Goal: Task Accomplishment & Management: Use online tool/utility

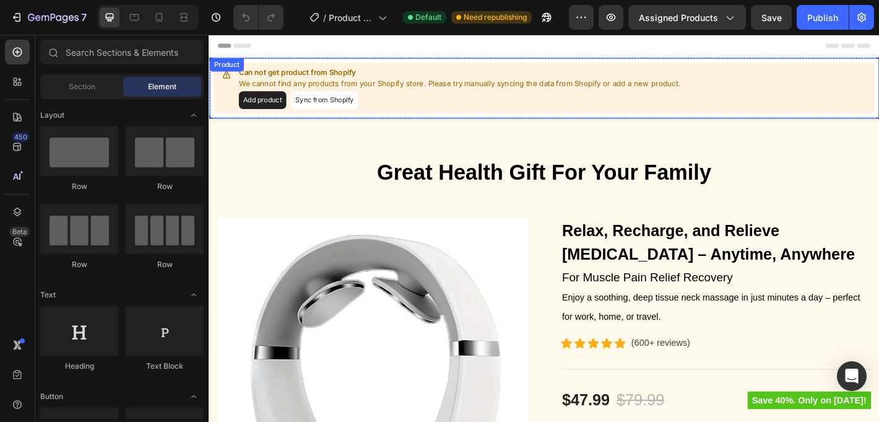
click at [255, 104] on button "Add product" at bounding box center [268, 107] width 53 height 20
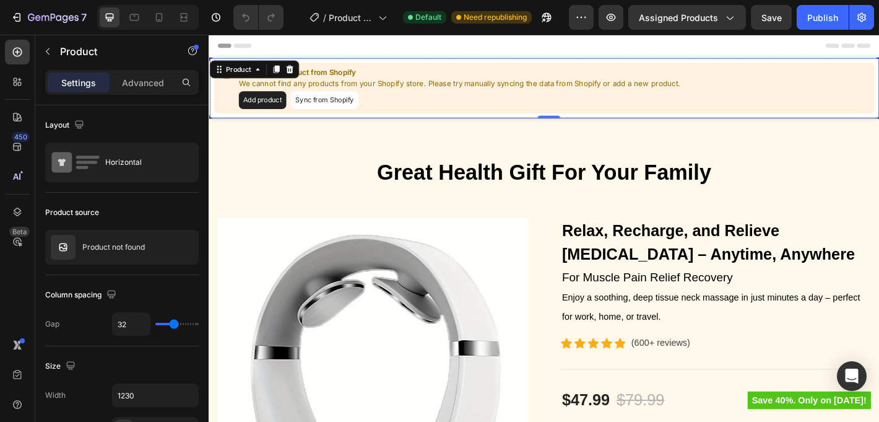
click at [284, 111] on button "Add product" at bounding box center [268, 107] width 53 height 20
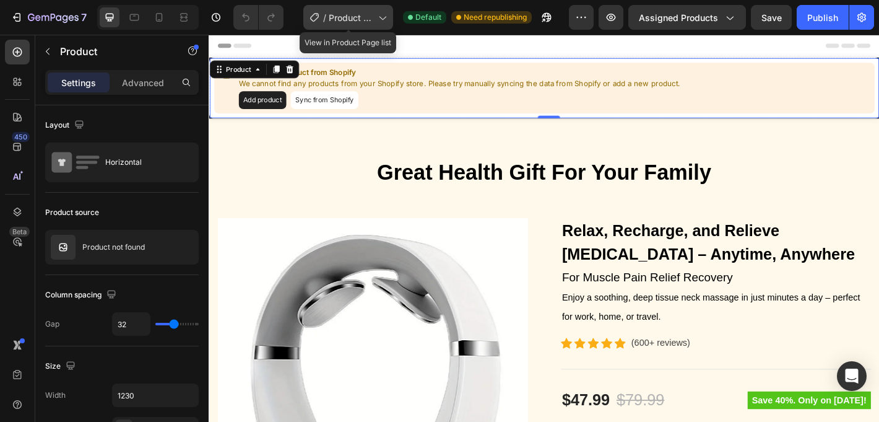
click at [379, 25] on div "/ Product Page - [DATE] 08:09:34" at bounding box center [348, 17] width 90 height 25
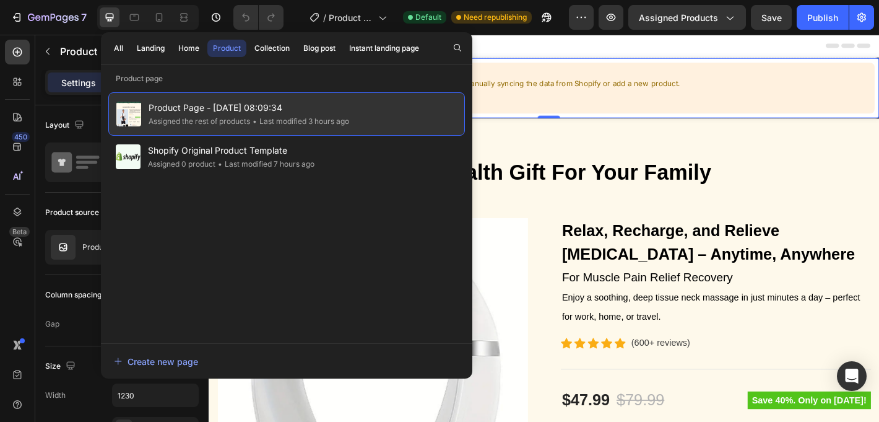
click at [258, 111] on span "Product Page - [DATE] 08:09:34" at bounding box center [249, 107] width 201 height 15
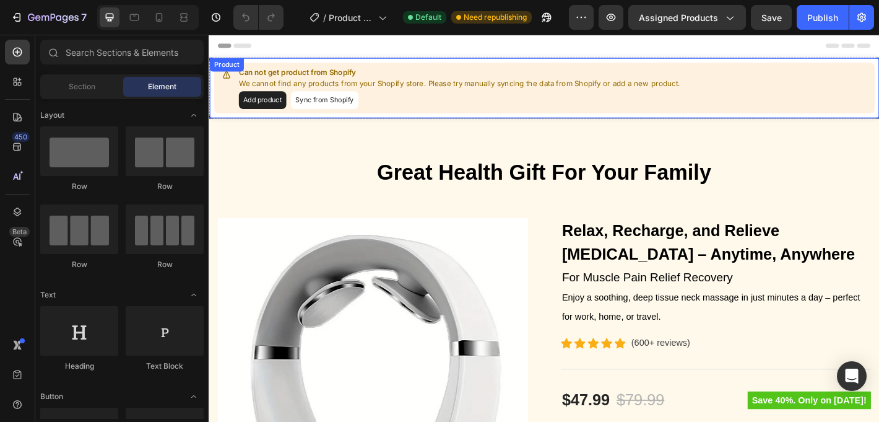
click at [333, 108] on button "Sync from Shopify" at bounding box center [336, 107] width 75 height 20
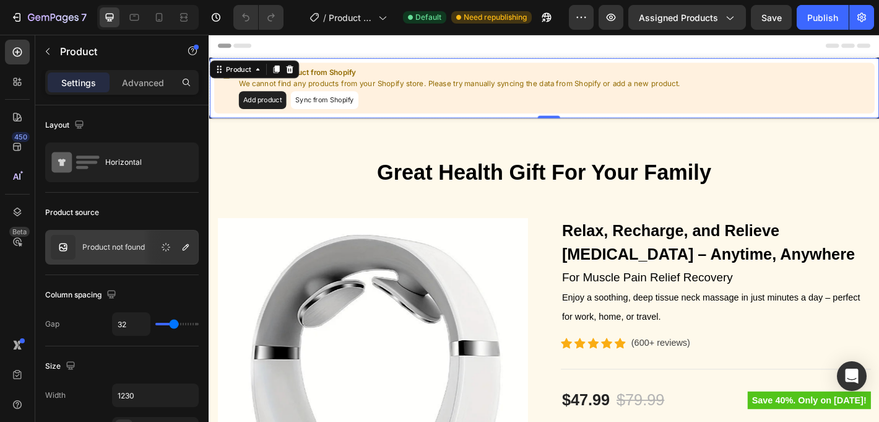
click at [334, 107] on button "Sync from Shopify" at bounding box center [336, 107] width 75 height 20
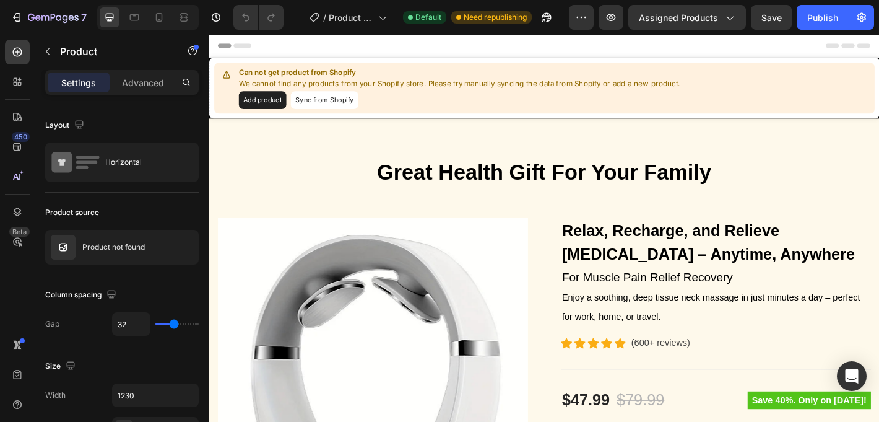
click at [336, 107] on button "Sync from Shopify" at bounding box center [336, 107] width 75 height 20
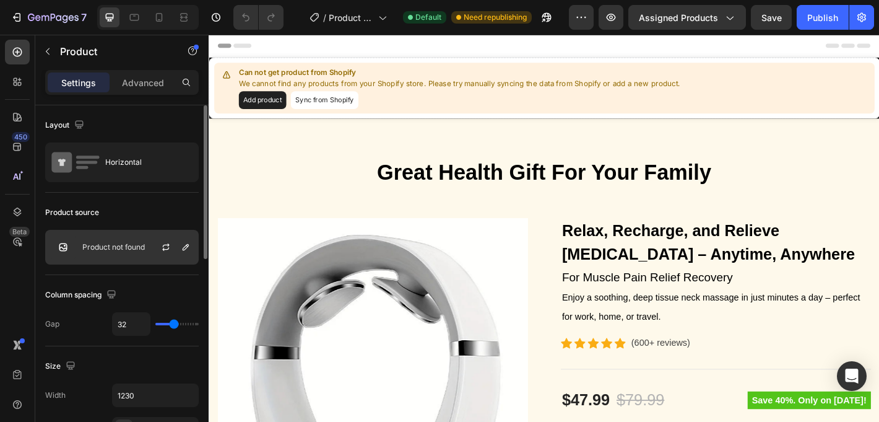
click at [131, 245] on p "Product not found" at bounding box center [113, 247] width 63 height 9
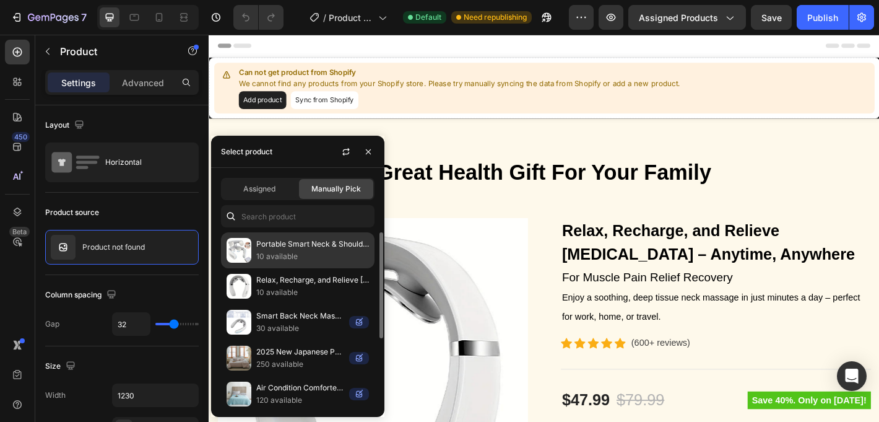
click at [274, 242] on p "Portable Smart Neck & Shoulder Massager - USB Rechargeable, Lithium Battery, Id…" at bounding box center [312, 244] width 113 height 12
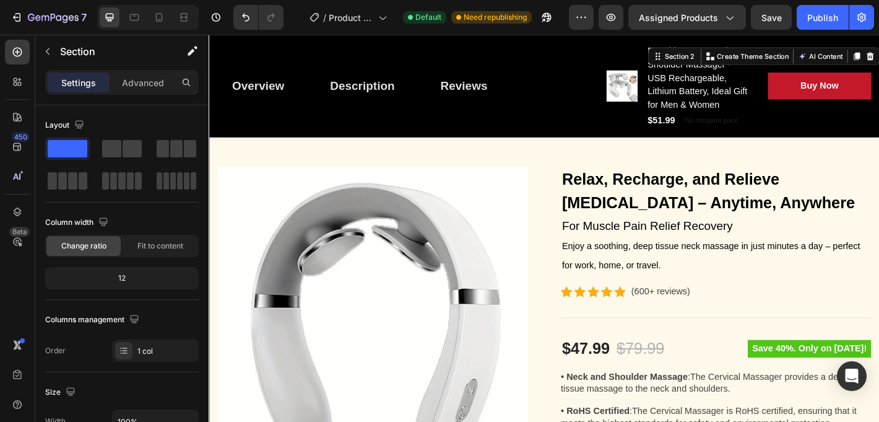
scroll to position [232, 0]
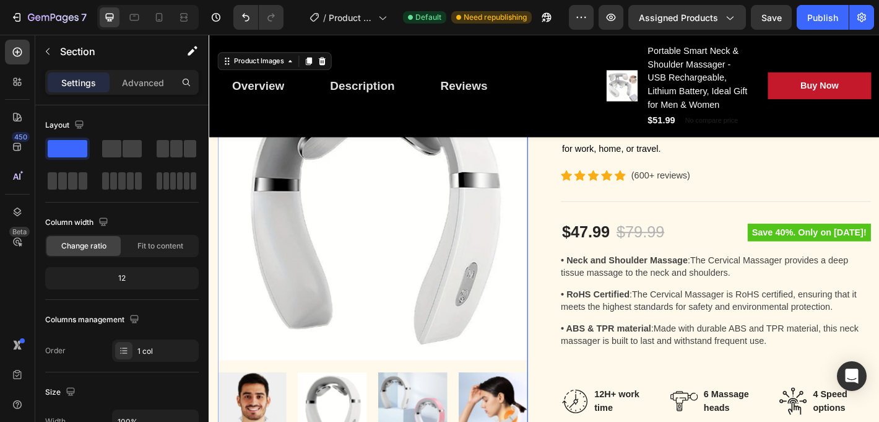
click at [451, 211] on img at bounding box center [390, 224] width 344 height 344
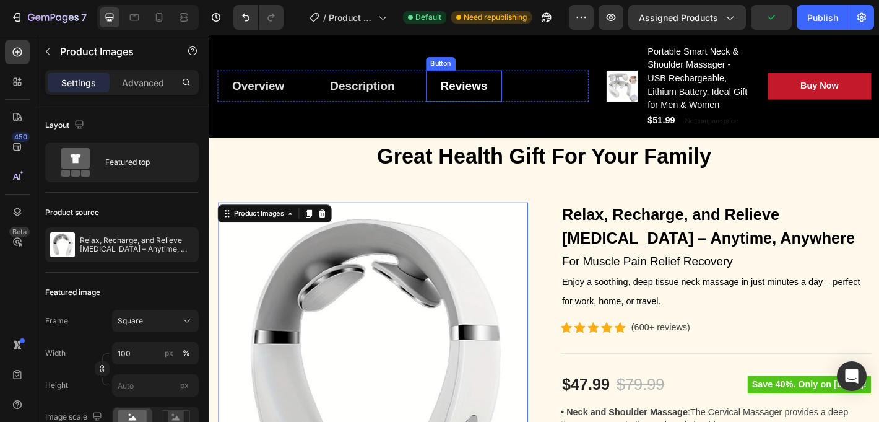
scroll to position [0, 0]
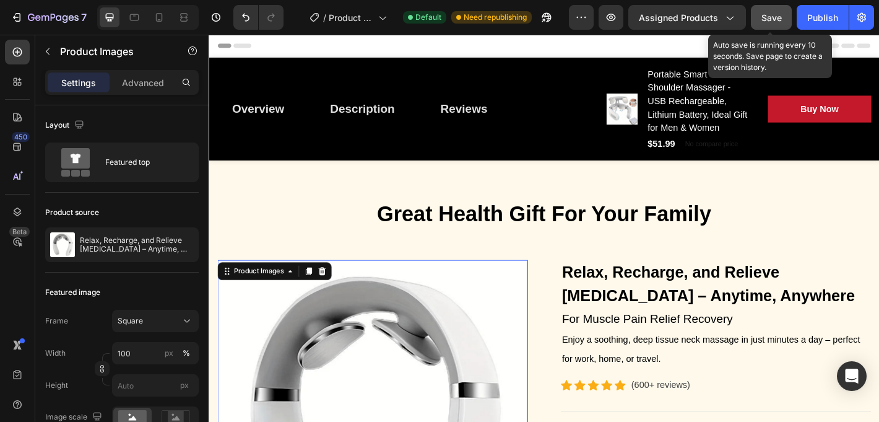
click at [773, 15] on span "Save" at bounding box center [772, 17] width 20 height 11
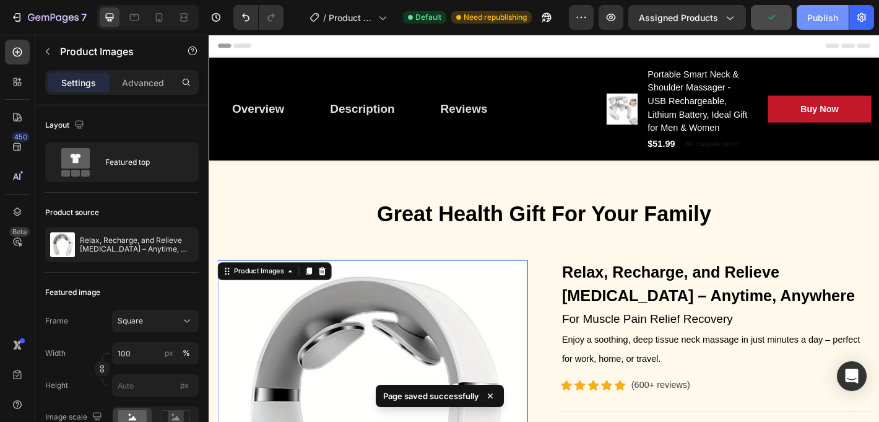
click at [819, 17] on div "Publish" at bounding box center [823, 17] width 31 height 13
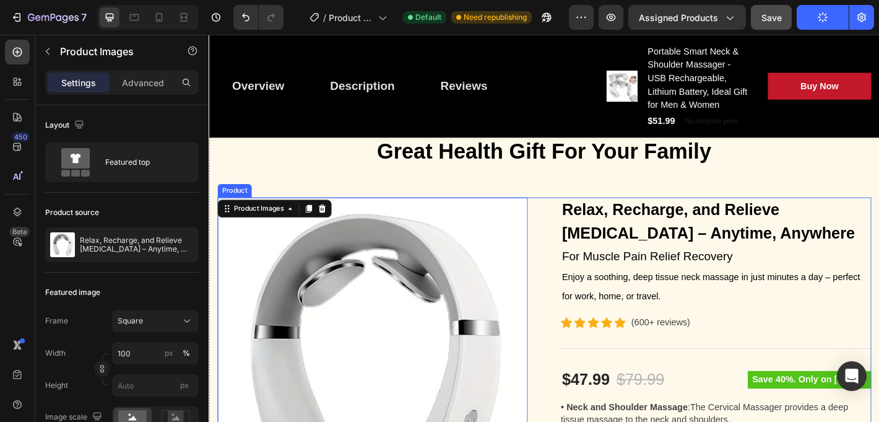
scroll to position [38, 0]
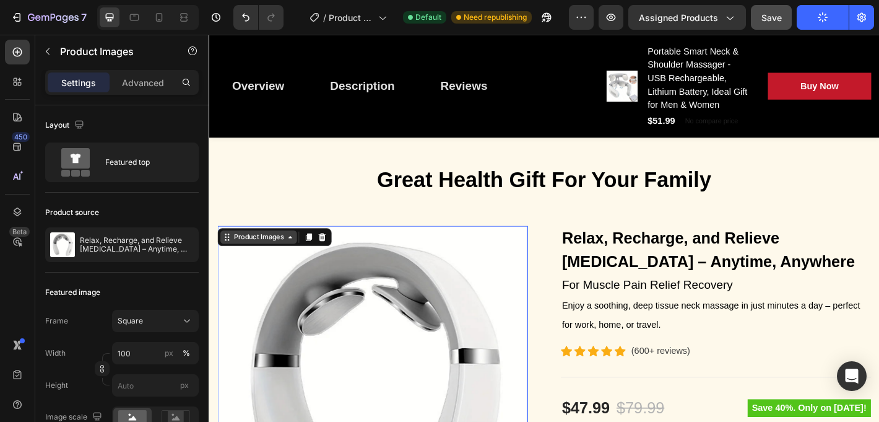
click at [276, 263] on div "Product Images" at bounding box center [263, 258] width 60 height 11
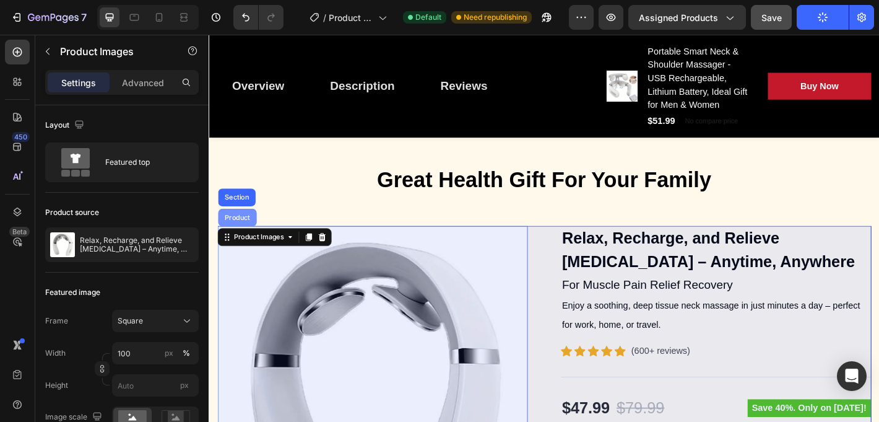
click at [248, 237] on div "Product" at bounding box center [240, 236] width 33 height 7
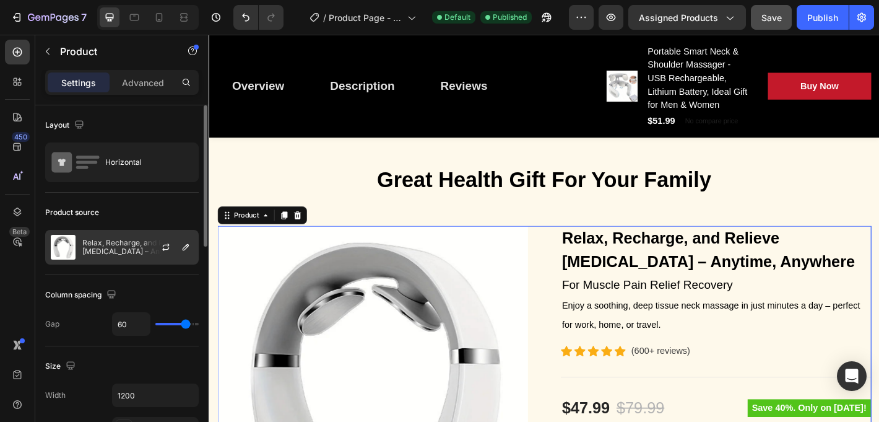
click at [105, 242] on p "Relax, Recharge, and Relieve [MEDICAL_DATA] – Anytime, Anywhere" at bounding box center [137, 246] width 111 height 17
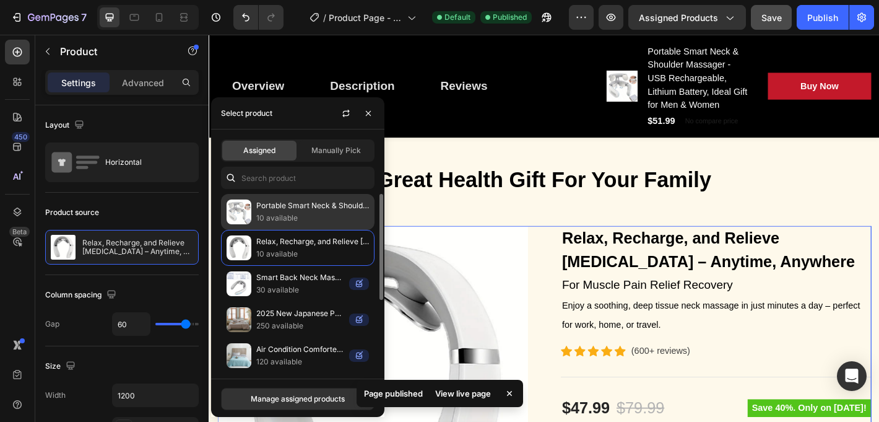
click at [264, 204] on p "Portable Smart Neck & Shoulder Massager - USB Rechargeable, Lithium Battery, Id…" at bounding box center [312, 205] width 113 height 12
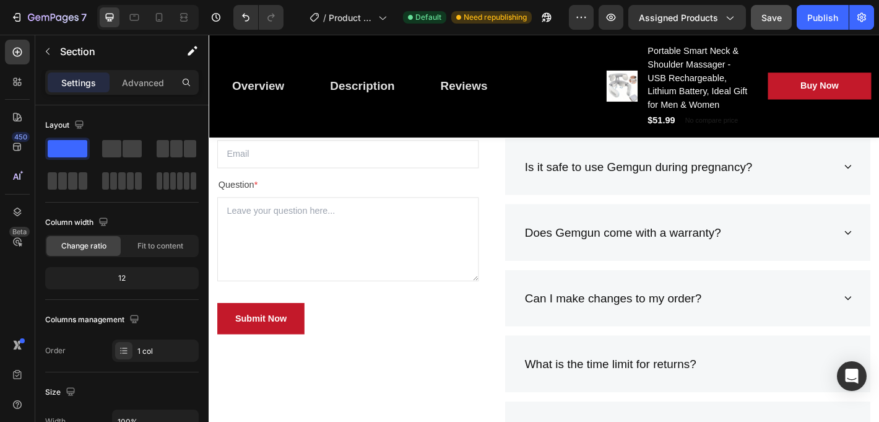
scroll to position [6515, 0]
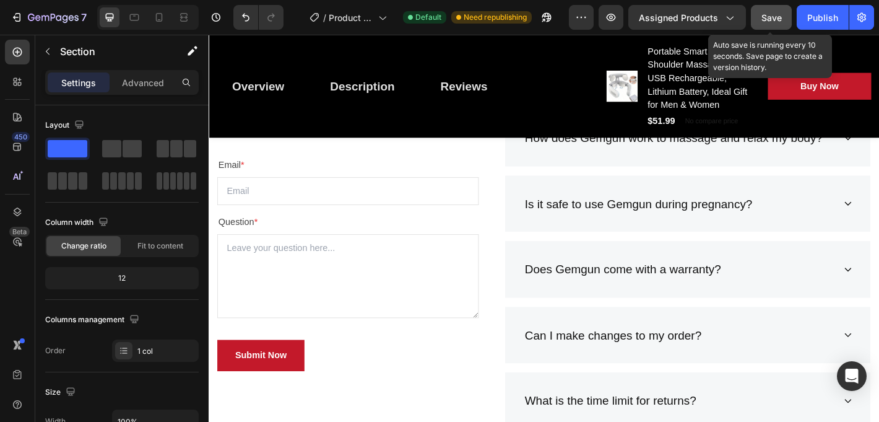
click at [760, 20] on button "Save" at bounding box center [771, 17] width 41 height 25
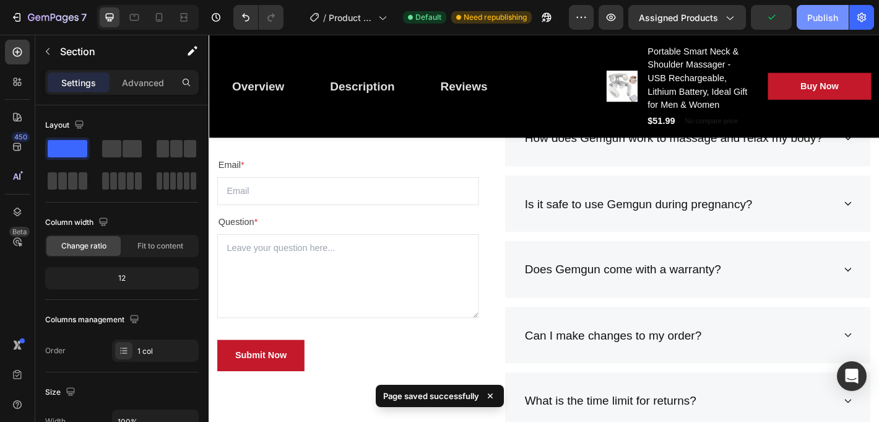
click at [806, 15] on button "Publish" at bounding box center [823, 17] width 52 height 25
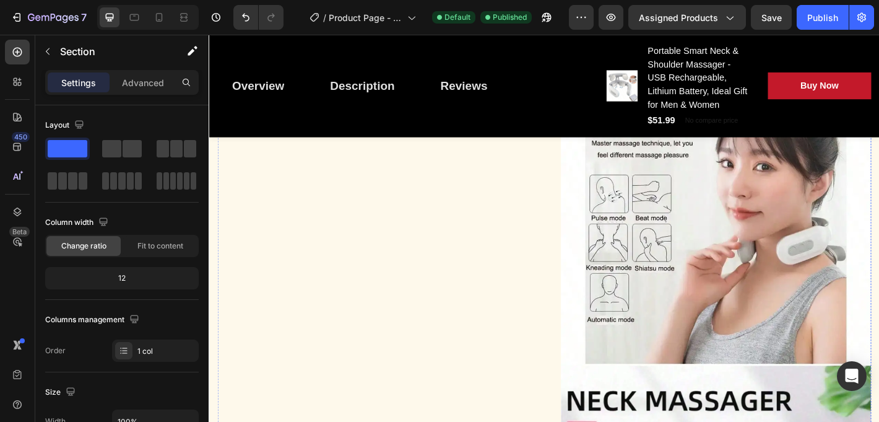
scroll to position [847, 0]
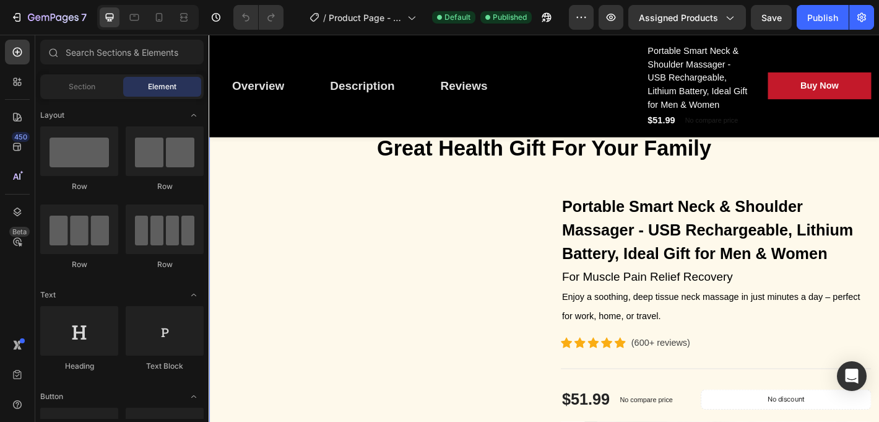
scroll to position [65, 0]
